Goal: Check status: Check status

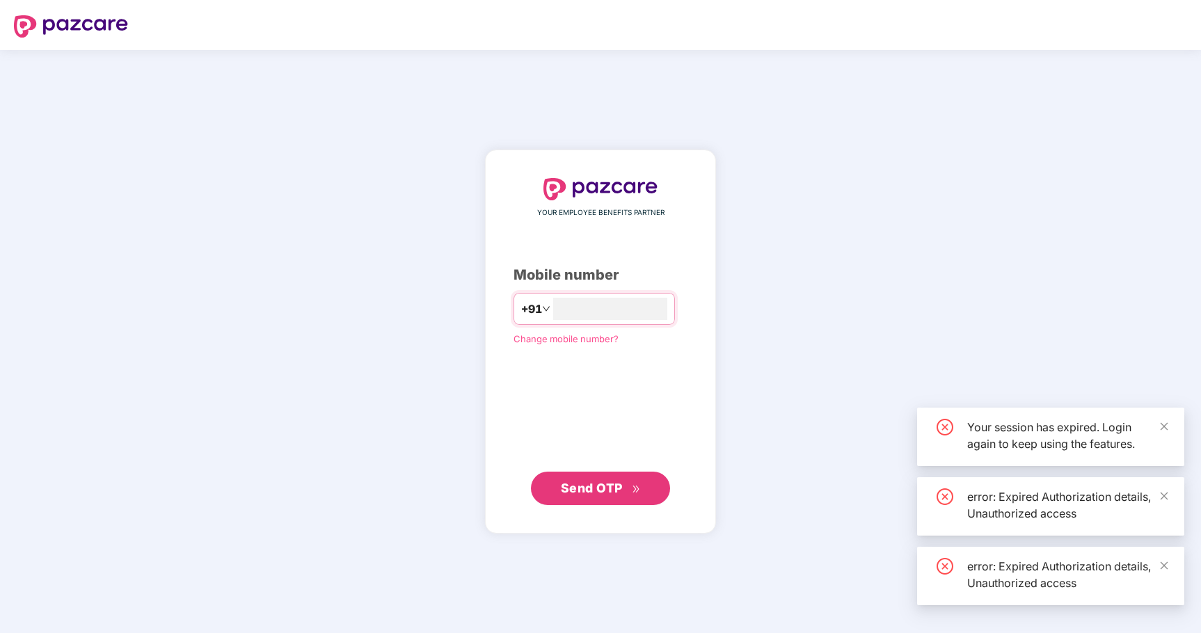
click at [764, 338] on div "YOUR EMPLOYEE BENEFITS PARTNER Mobile number +91 Change mobile number? Send OTP" at bounding box center [600, 341] width 1201 height 583
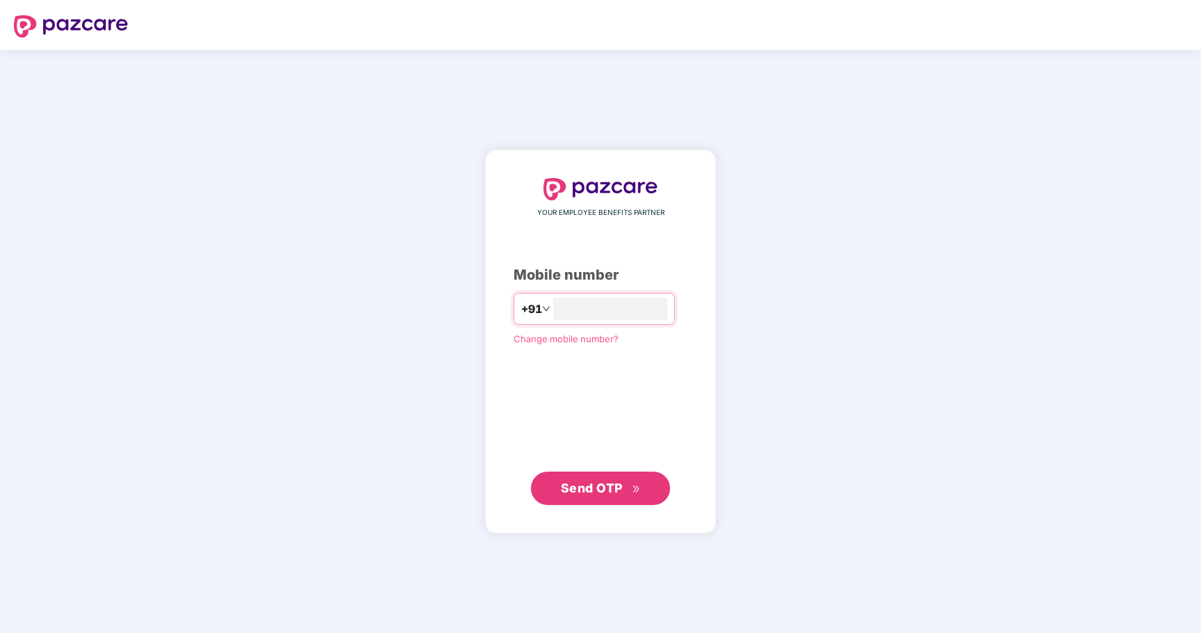
type input "**********"
click at [652, 474] on button "Send OTP" at bounding box center [600, 488] width 139 height 33
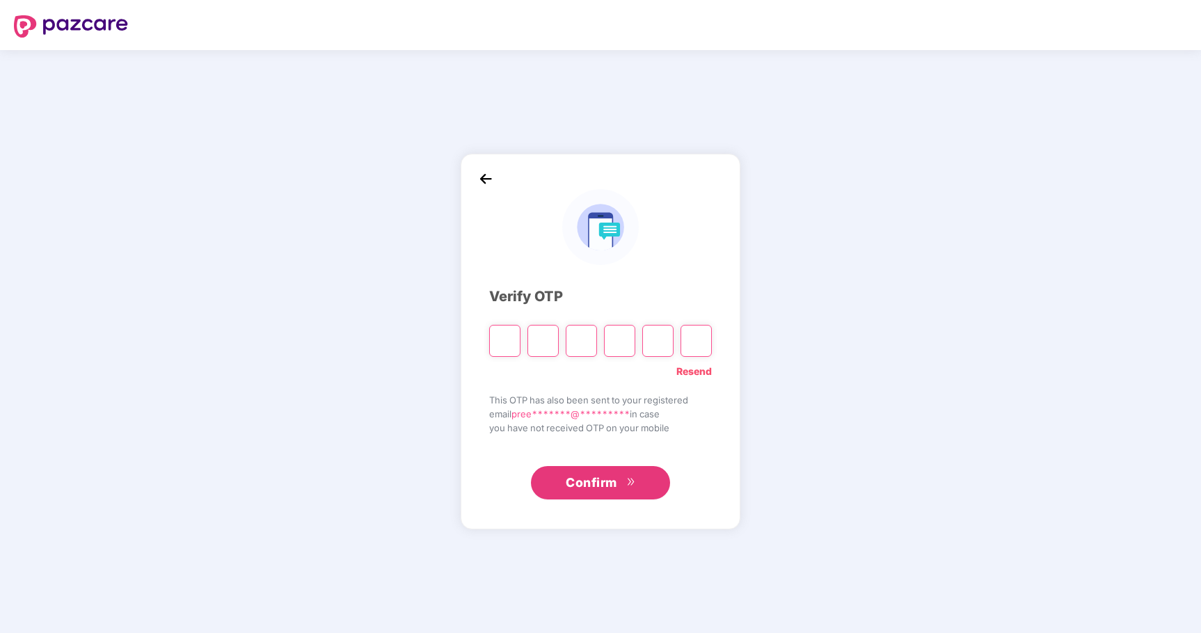
type input "*"
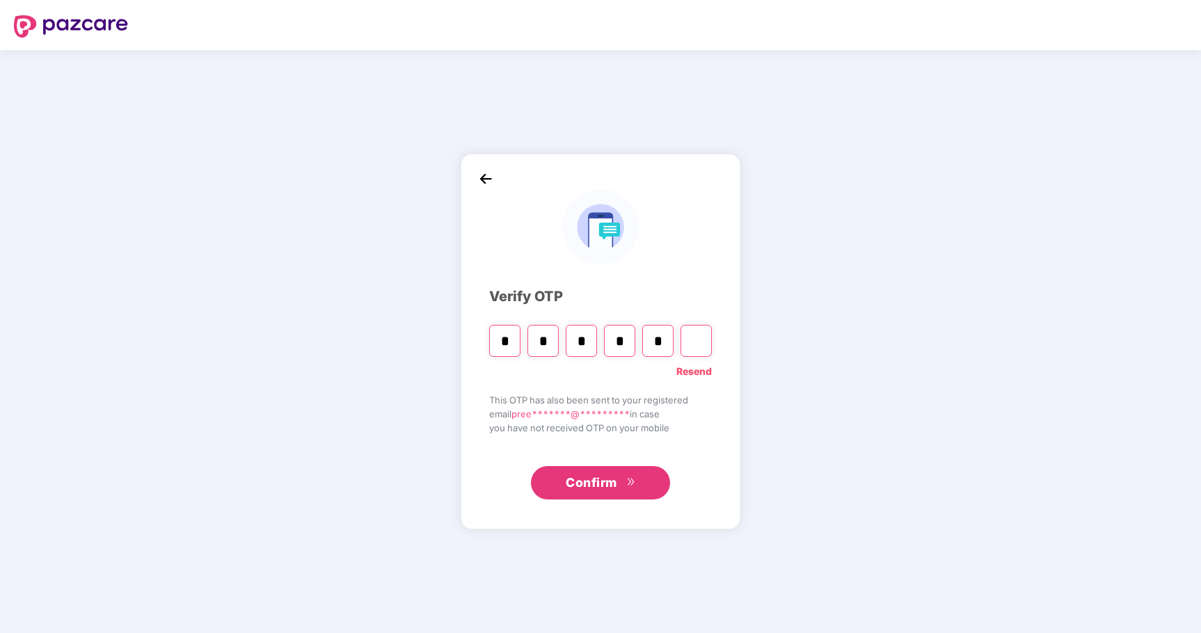
type input "*"
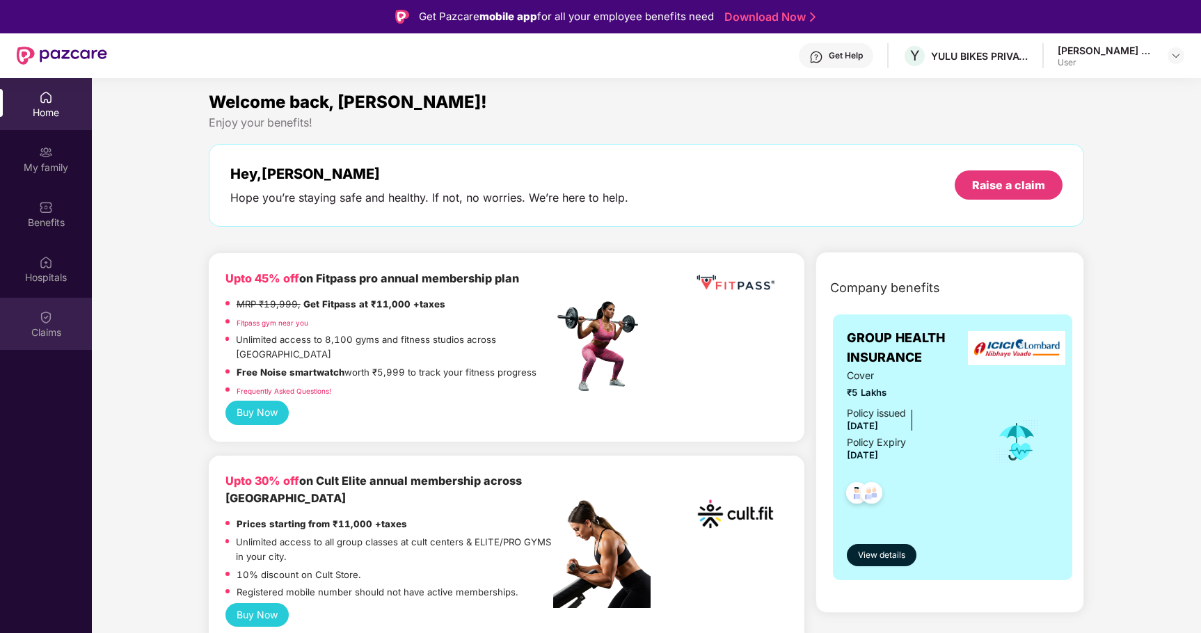
click at [58, 322] on div "Claims" at bounding box center [46, 324] width 92 height 52
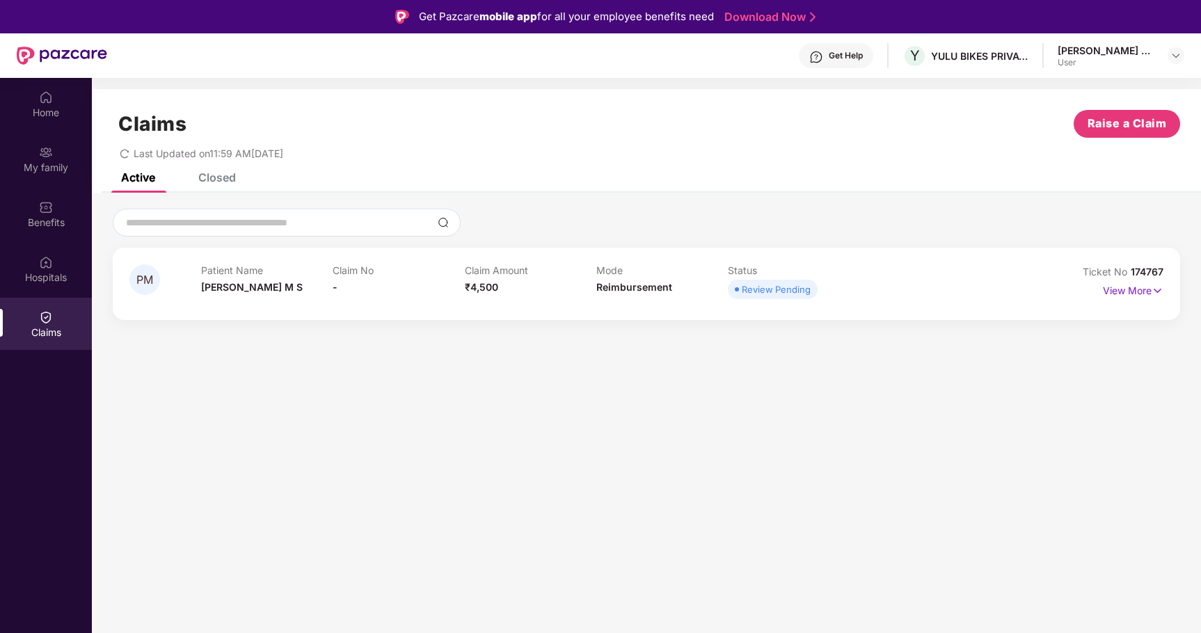
click at [218, 177] on div "Closed" at bounding box center [217, 177] width 38 height 14
click at [161, 176] on div "Active Closed" at bounding box center [168, 177] width 136 height 31
click at [151, 176] on div "Active" at bounding box center [138, 177] width 34 height 14
click at [1128, 296] on p "View More" at bounding box center [1133, 289] width 61 height 19
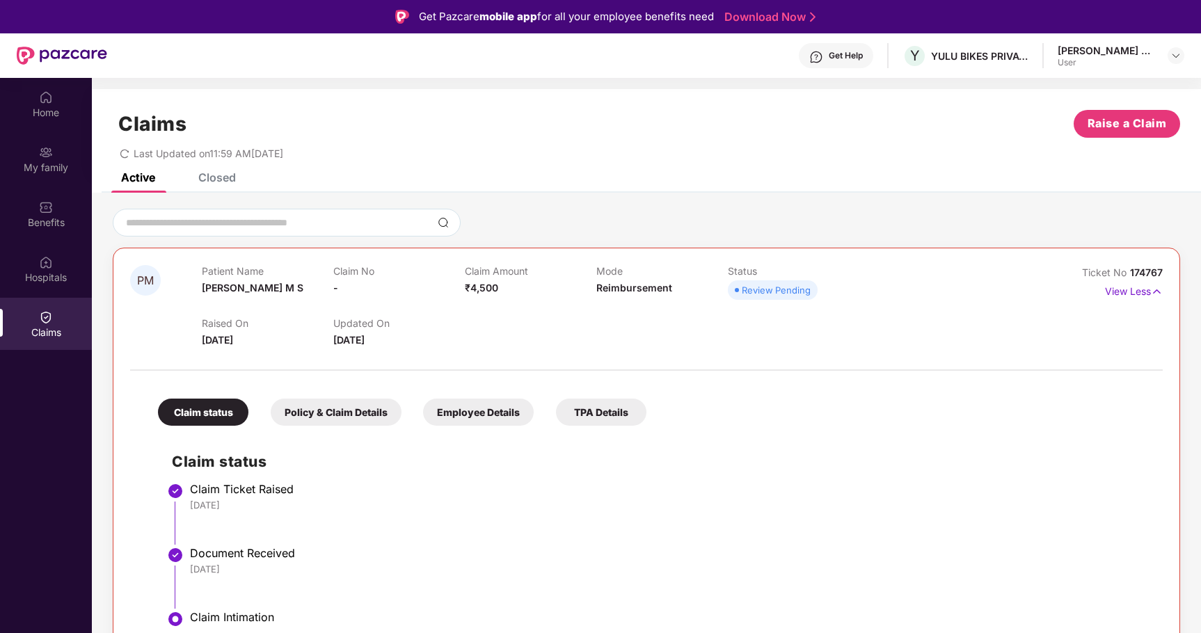
scroll to position [78, 0]
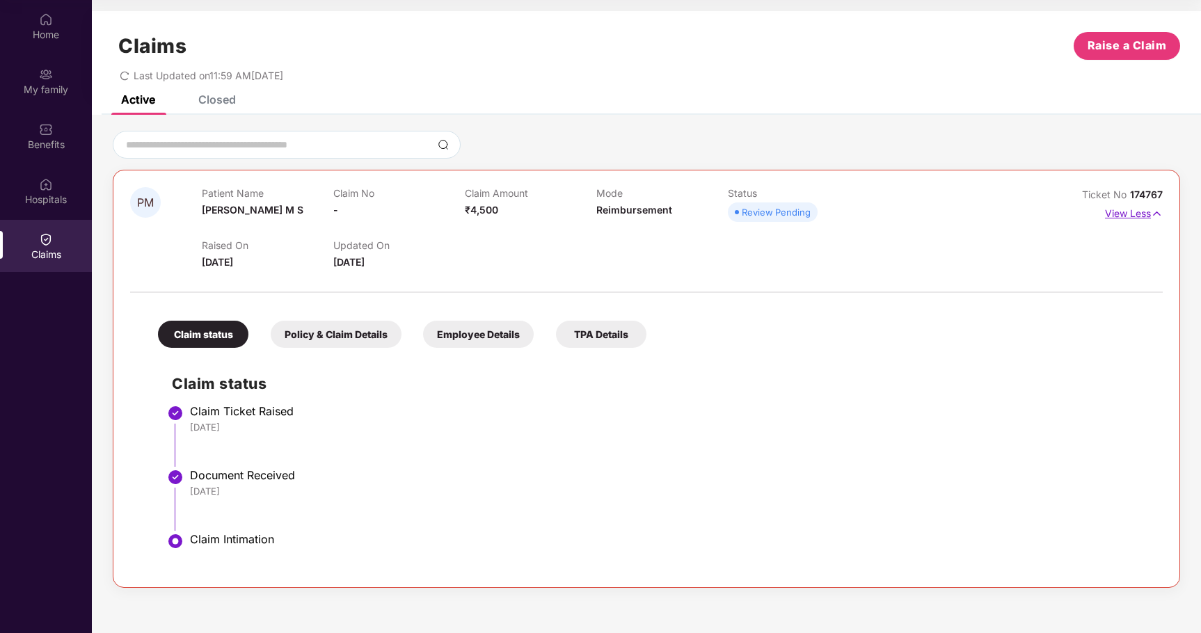
click at [1143, 213] on p "View Less" at bounding box center [1134, 211] width 58 height 19
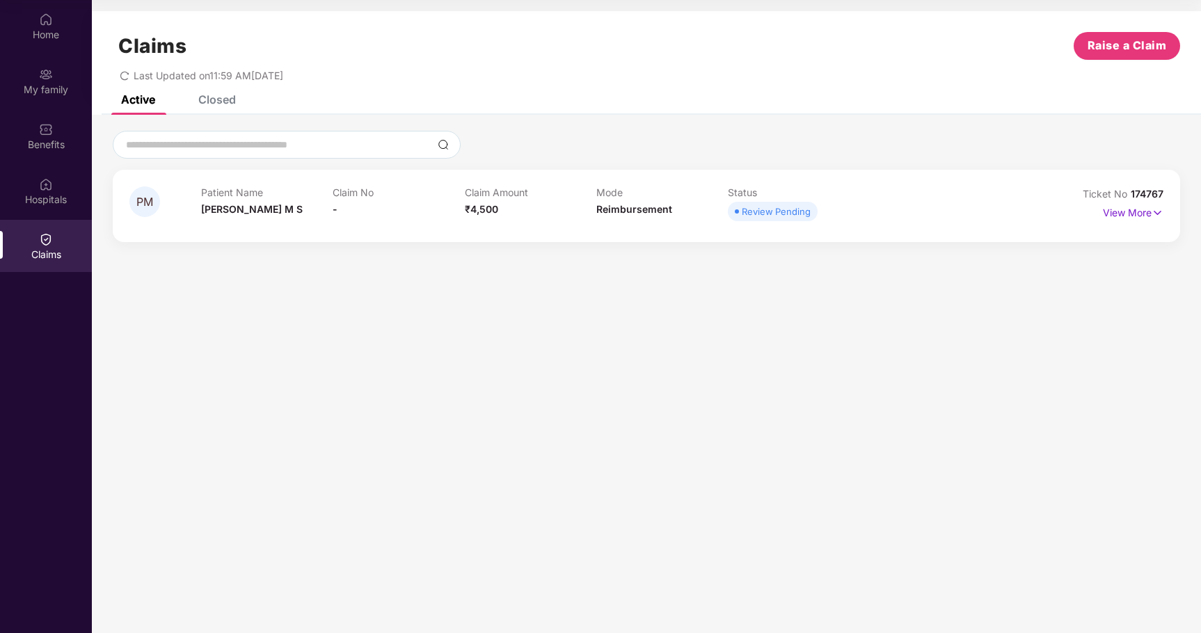
scroll to position [0, 0]
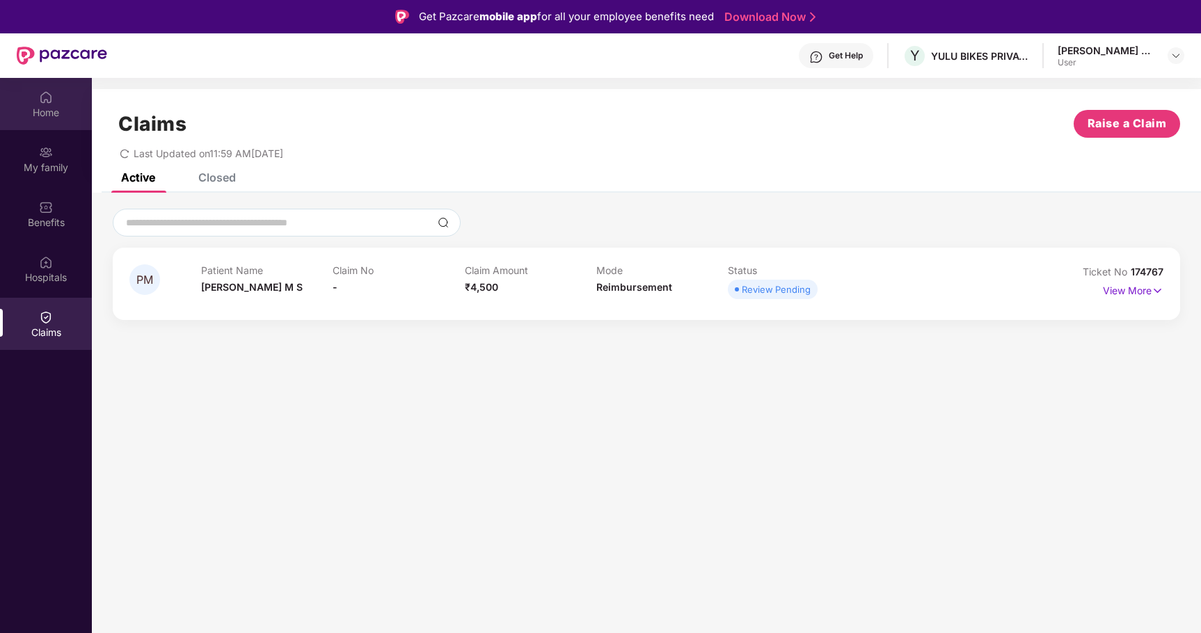
click at [49, 104] on img at bounding box center [46, 97] width 14 height 14
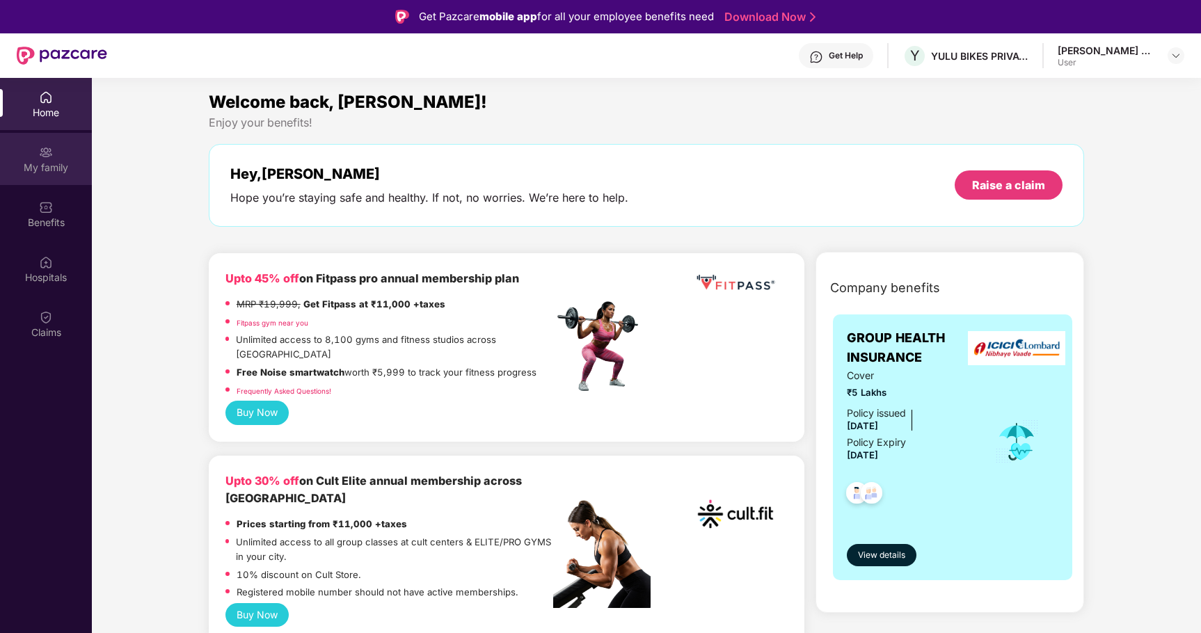
click at [52, 140] on div "My family" at bounding box center [46, 159] width 92 height 52
